Goal: Transaction & Acquisition: Purchase product/service

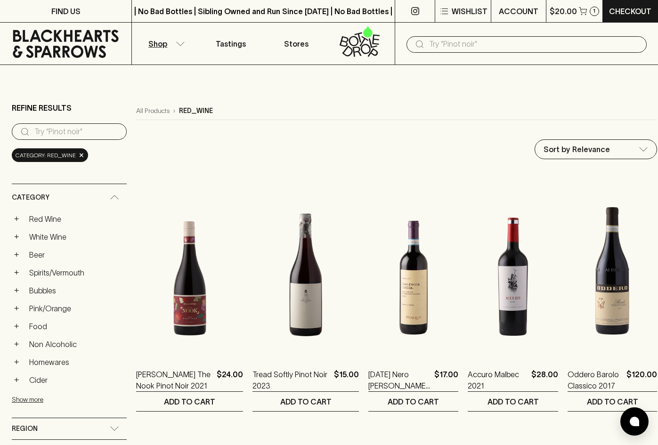
drag, startPoint x: 376, startPoint y: 99, endPoint x: 325, endPoint y: 97, distance: 51.4
click at [216, 47] on p "Tastings" at bounding box center [231, 43] width 30 height 11
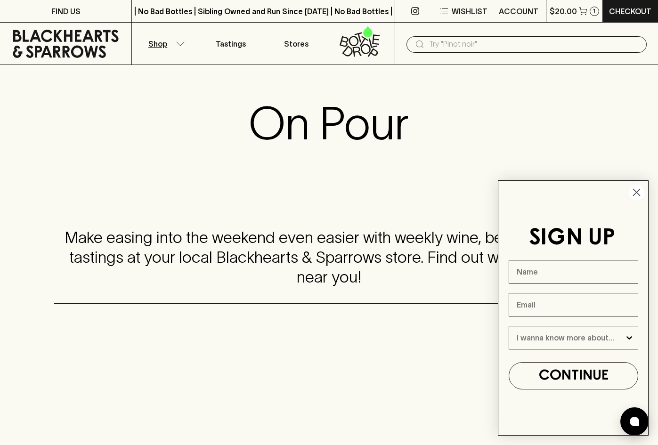
click at [161, 43] on p "Shop" at bounding box center [157, 43] width 19 height 11
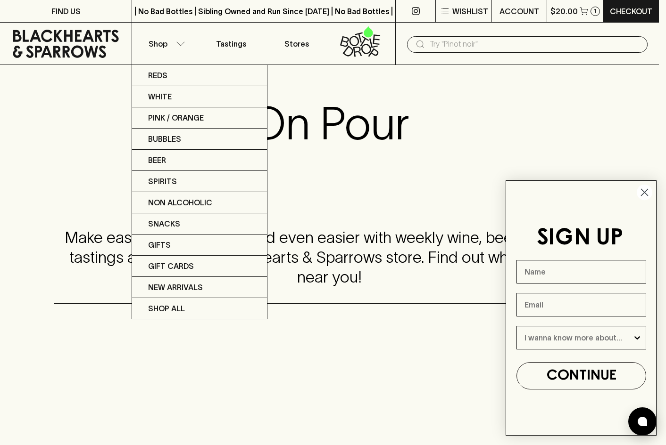
click at [287, 47] on div at bounding box center [333, 222] width 666 height 445
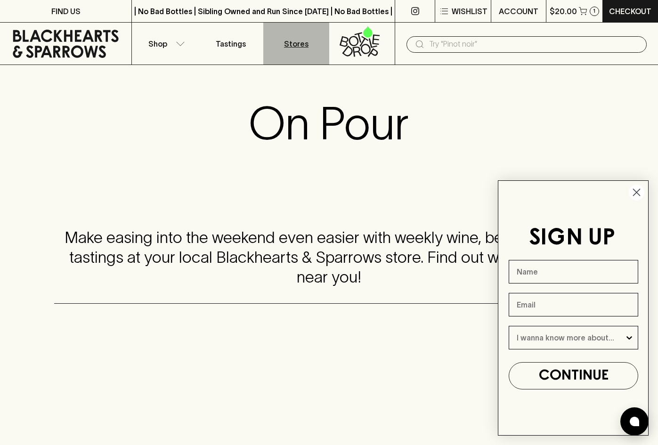
click at [294, 47] on p "Stores" at bounding box center [296, 43] width 25 height 11
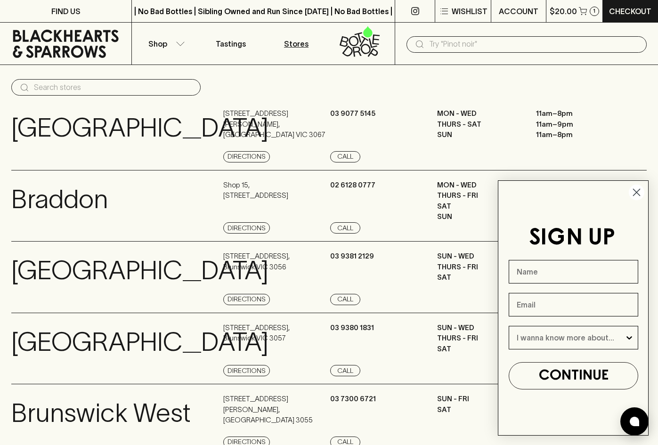
click at [337, 49] on icon at bounding box center [359, 41] width 53 height 31
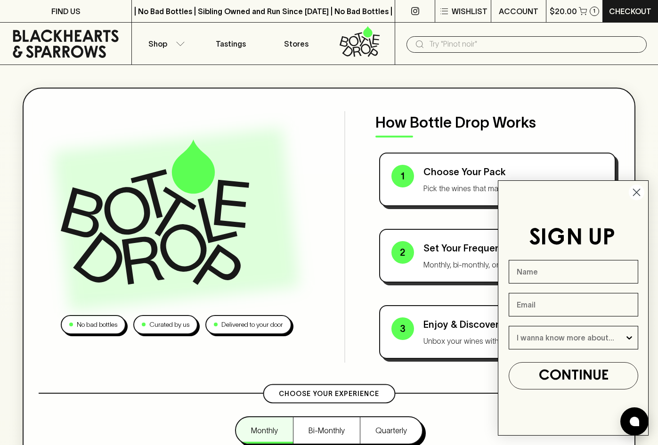
click at [102, 43] on icon at bounding box center [65, 44] width 117 height 28
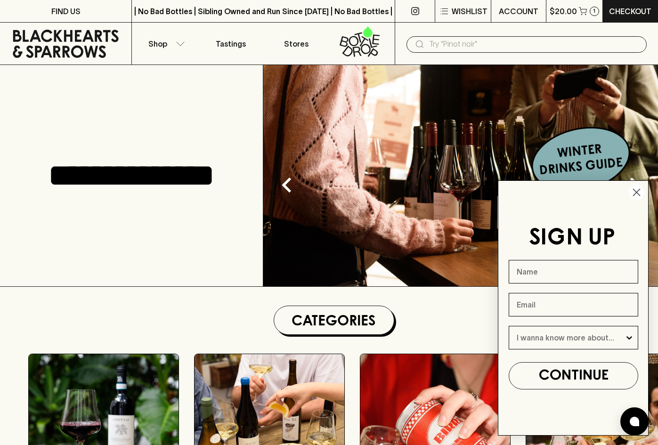
click at [641, 187] on circle "Close dialog" at bounding box center [637, 193] width 16 height 16
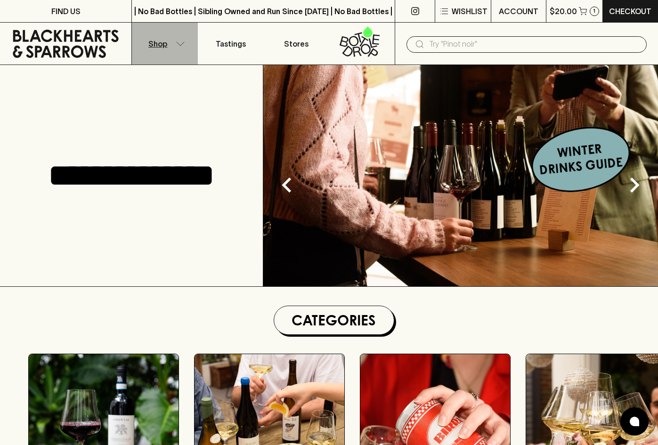
click at [163, 46] on p "Shop" at bounding box center [157, 43] width 19 height 11
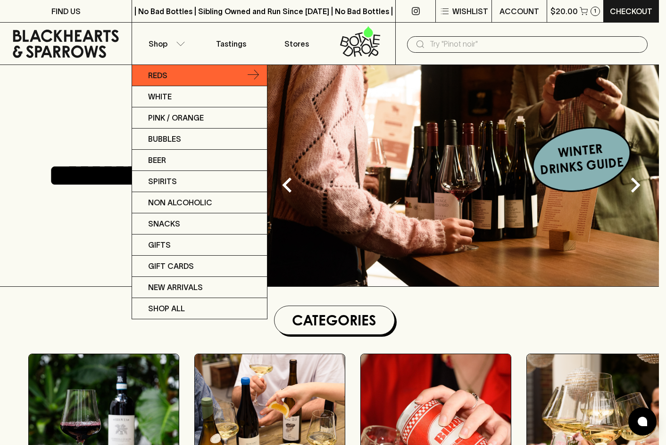
click at [175, 69] on link "Reds" at bounding box center [199, 75] width 135 height 21
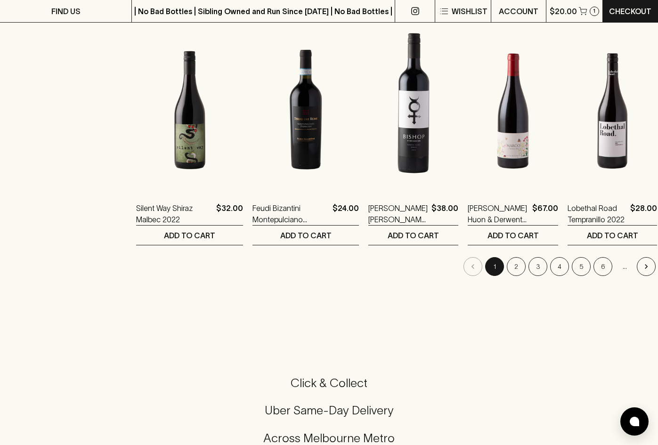
scroll to position [943, 0]
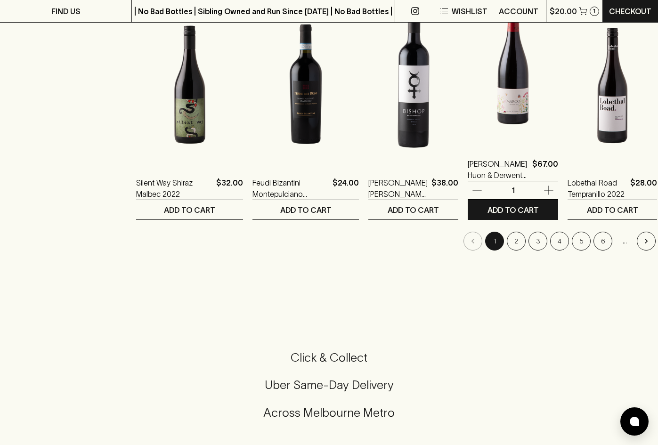
click at [508, 97] on img at bounding box center [513, 61] width 90 height 165
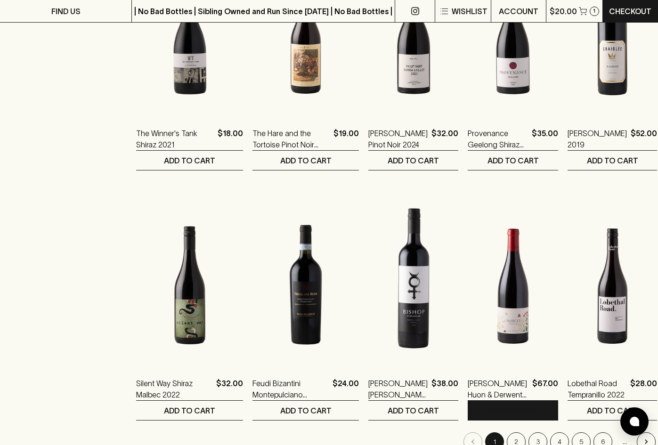
scroll to position [943, 0]
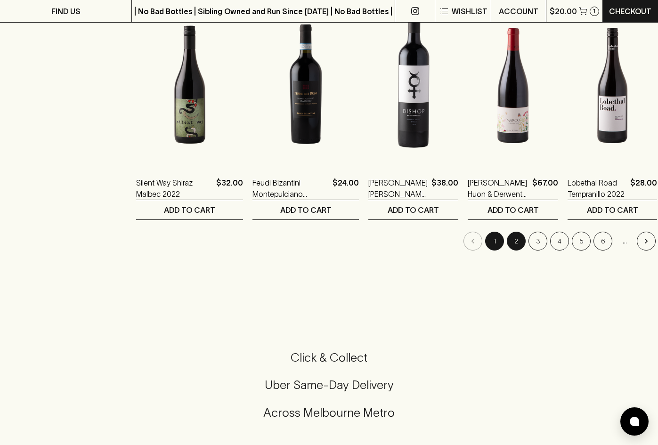
click at [509, 235] on button "2" at bounding box center [516, 241] width 19 height 19
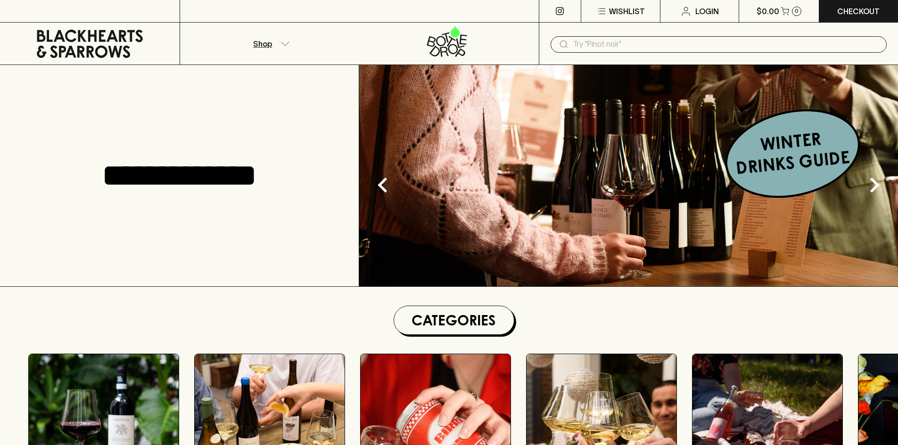
click at [285, 41] on button "Shop" at bounding box center [270, 44] width 180 height 42
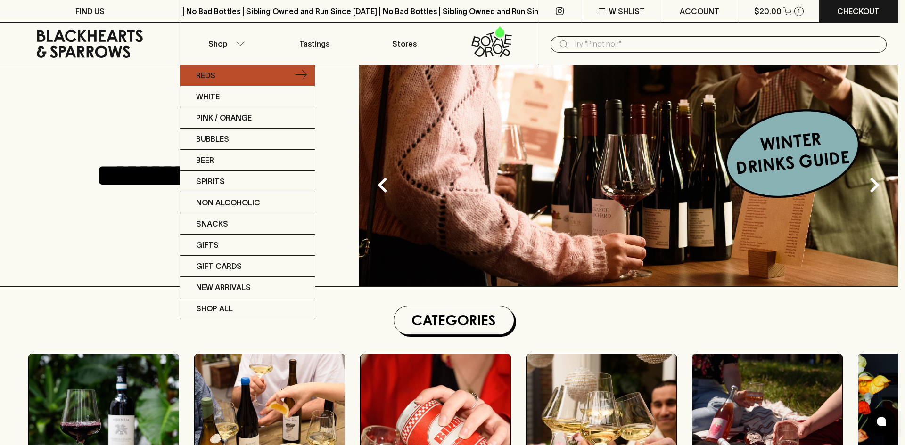
click at [239, 70] on link "Reds" at bounding box center [247, 75] width 135 height 21
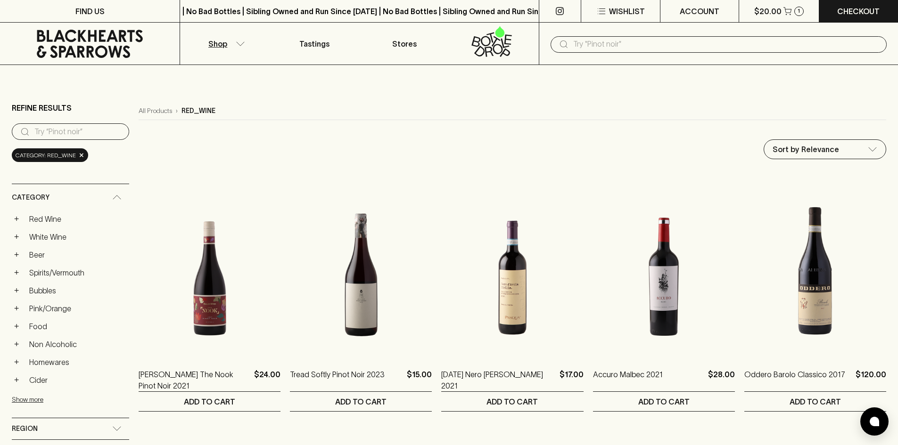
click at [238, 64] on button "Shop" at bounding box center [225, 44] width 90 height 42
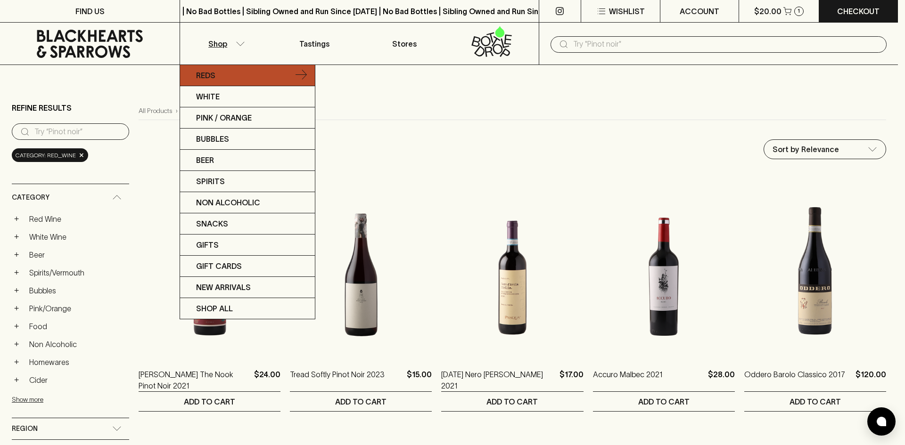
click at [234, 76] on link "Reds" at bounding box center [247, 75] width 135 height 21
